Goal: Transaction & Acquisition: Download file/media

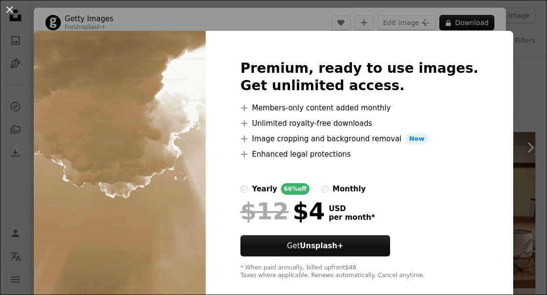
scroll to position [47, 0]
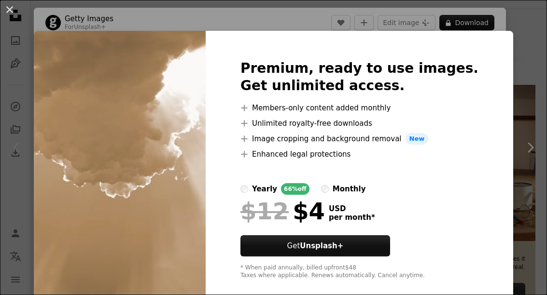
click at [7, 12] on button "An X shape" at bounding box center [10, 10] width 12 height 12
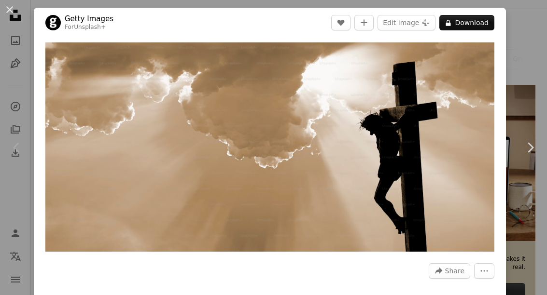
click at [15, 15] on button "An X shape" at bounding box center [10, 10] width 12 height 12
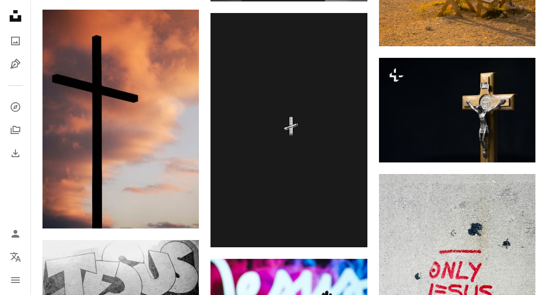
scroll to position [1077, 0]
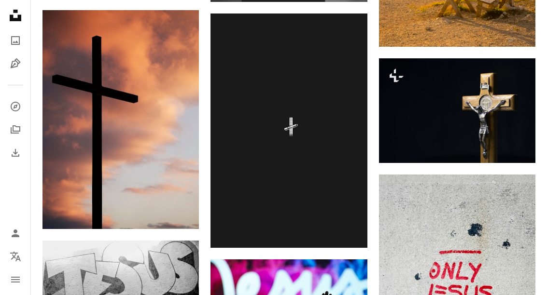
click at [291, 125] on img at bounding box center [288, 131] width 156 height 234
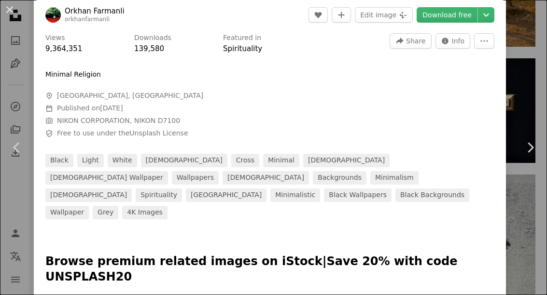
scroll to position [302, 0]
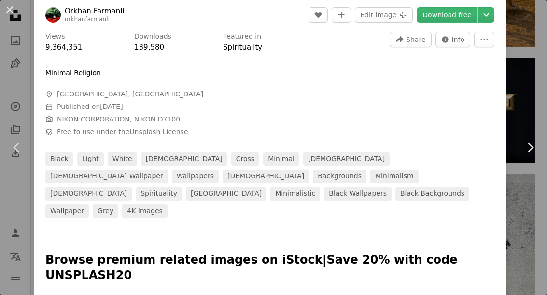
click at [107, 187] on link "[DEMOGRAPHIC_DATA]" at bounding box center [88, 194] width 86 height 14
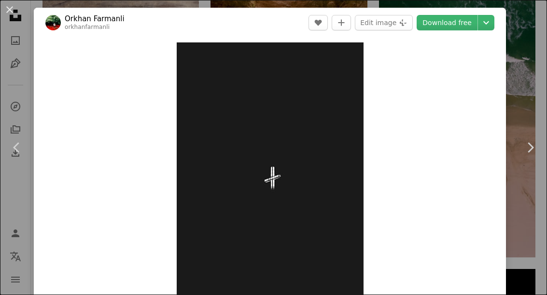
scroll to position [486, 0]
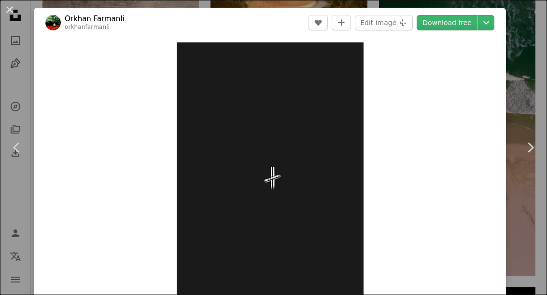
click at [15, 12] on button "An X shape" at bounding box center [10, 10] width 12 height 12
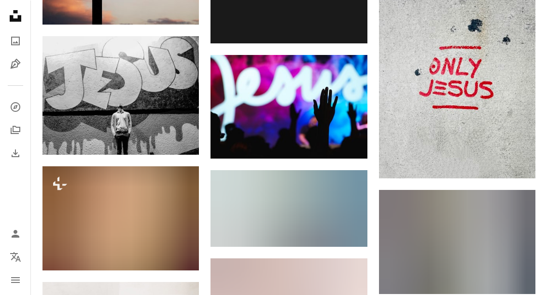
scroll to position [1281, 0]
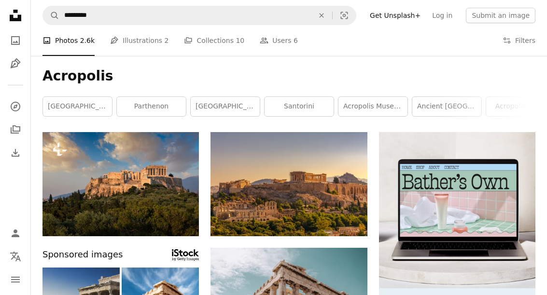
click at [18, 16] on icon at bounding box center [16, 16] width 12 height 12
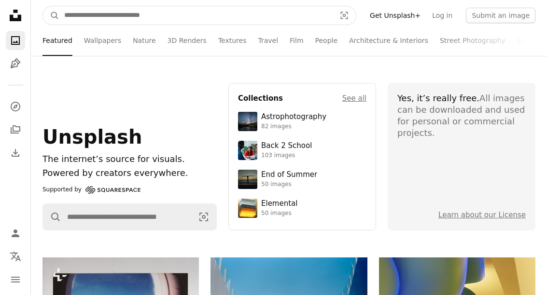
click at [310, 22] on input "Find visuals sitewide" at bounding box center [195, 15] width 273 height 18
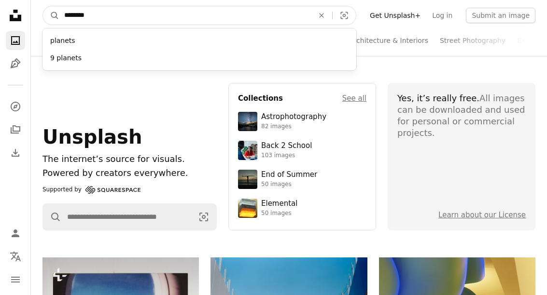
type input "*******"
click at [51, 15] on button "A magnifying glass" at bounding box center [51, 15] width 16 height 18
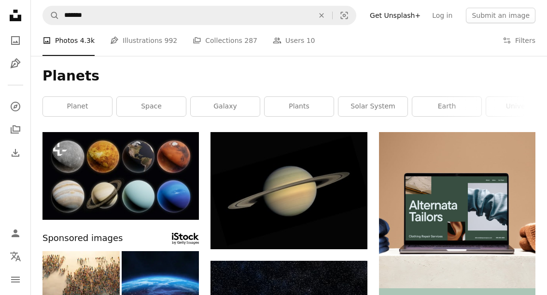
click at [288, 197] on img at bounding box center [288, 190] width 156 height 117
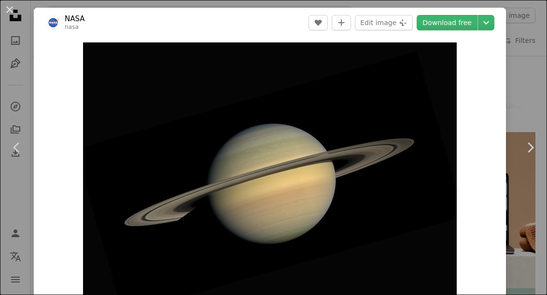
click at [9, 14] on button "An X shape" at bounding box center [10, 10] width 12 height 12
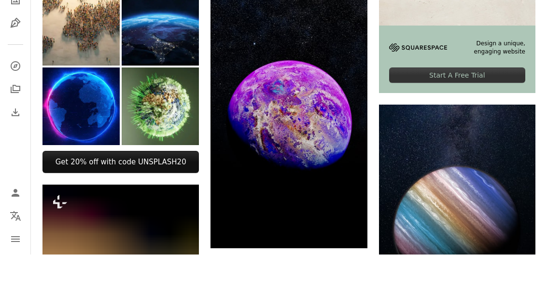
scroll to position [231, 0]
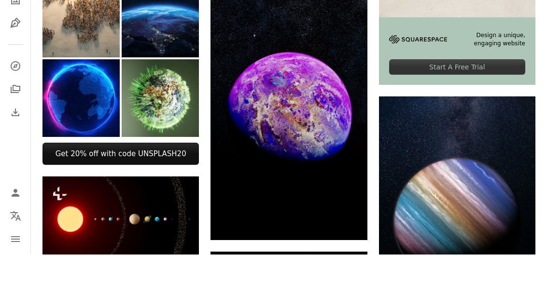
click at [291, 108] on img at bounding box center [288, 155] width 156 height 250
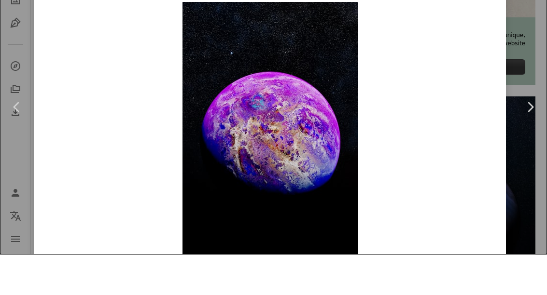
scroll to position [269, 0]
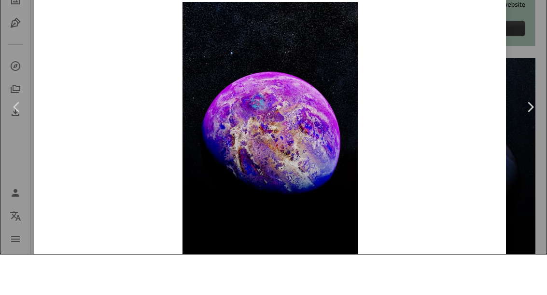
click at [280, 78] on img "Zoom in on this image" at bounding box center [269, 182] width 175 height 280
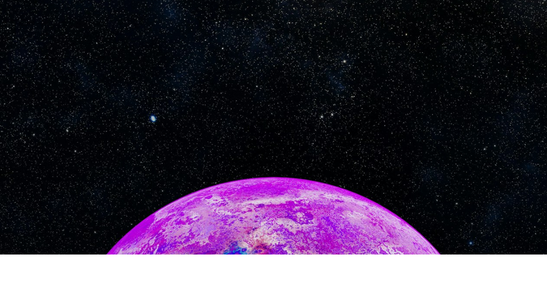
scroll to position [0, 0]
